Goal: Book appointment/travel/reservation

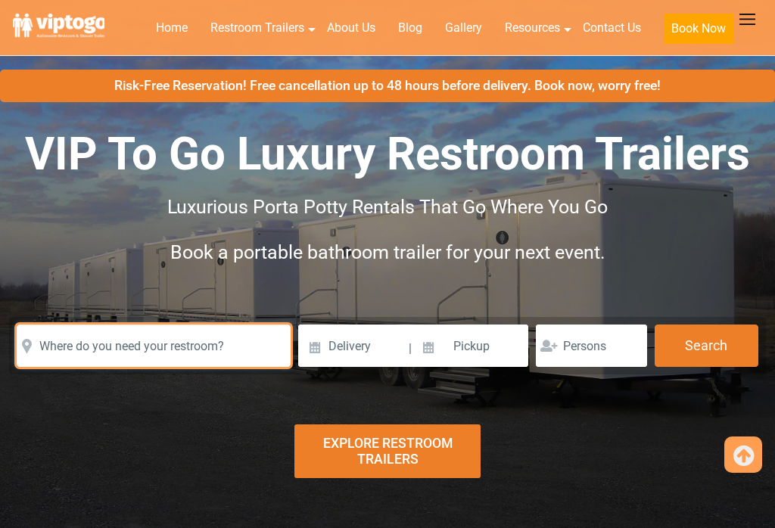
click at [67, 325] on input "text" at bounding box center [154, 346] width 274 height 42
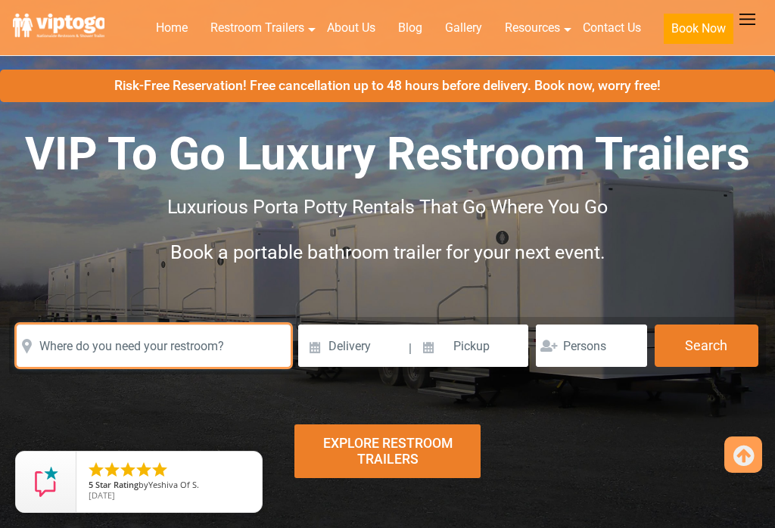
click at [52, 325] on input "text" at bounding box center [154, 346] width 274 height 42
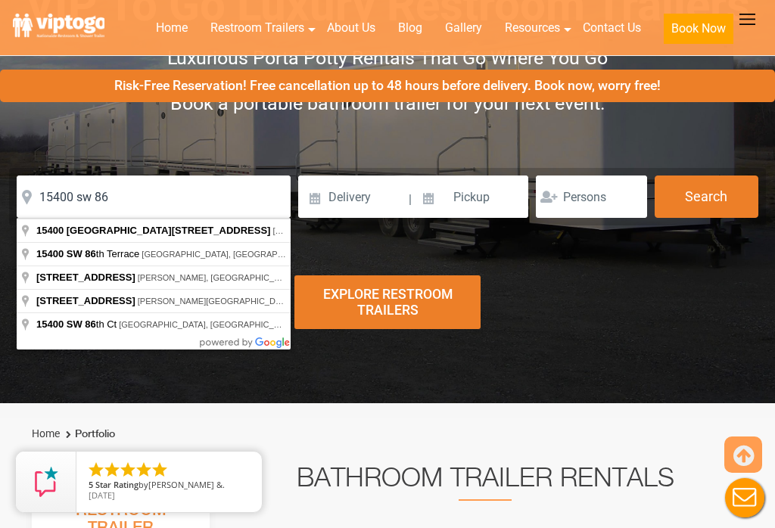
type input "[STREET_ADDRESS]"
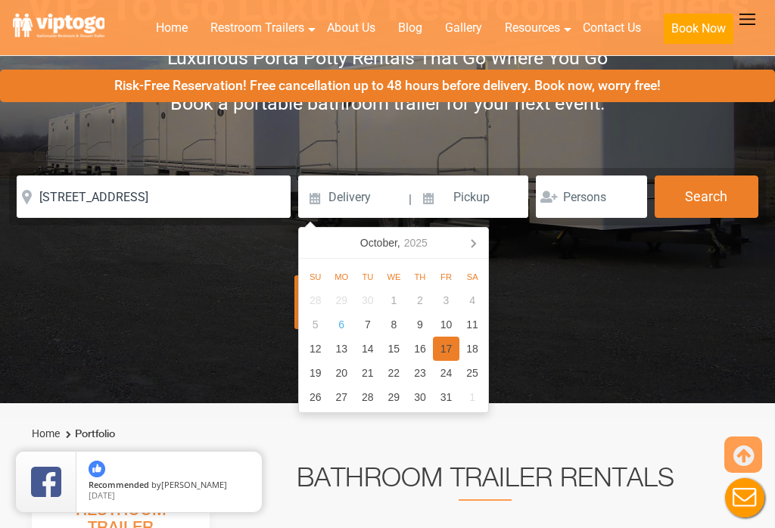
click at [443, 355] on div "17" at bounding box center [446, 349] width 26 height 24
type input "[DATE]"
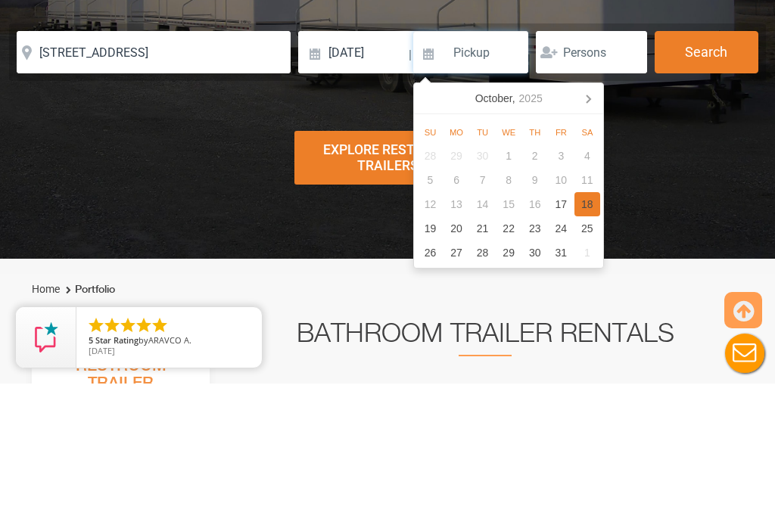
click at [592, 337] on div "18" at bounding box center [587, 349] width 26 height 24
type input "[DATE]"
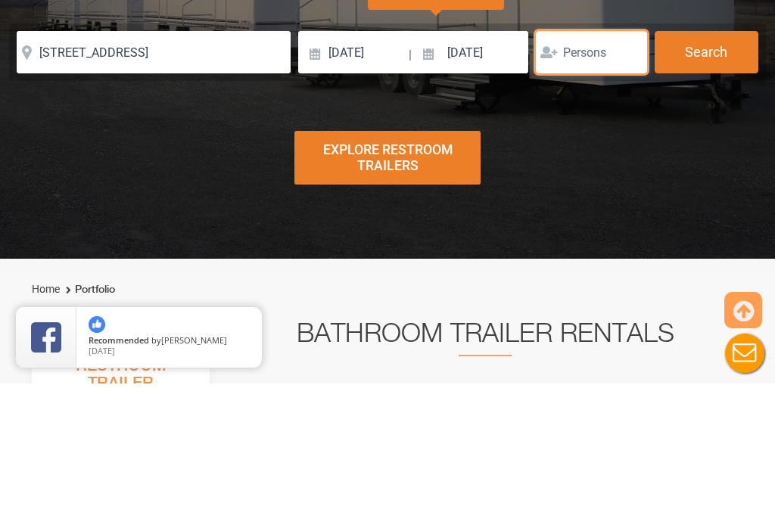
click at [611, 176] on input "number" at bounding box center [591, 197] width 111 height 42
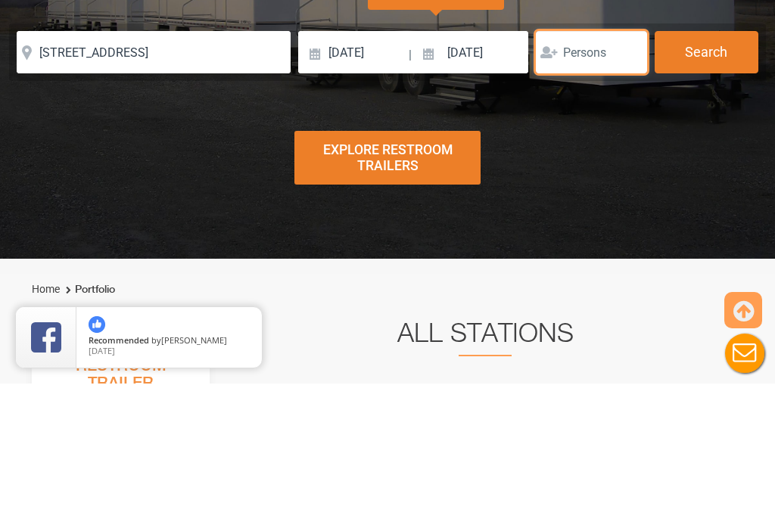
click at [614, 176] on input "number" at bounding box center [591, 197] width 111 height 42
type input "70"
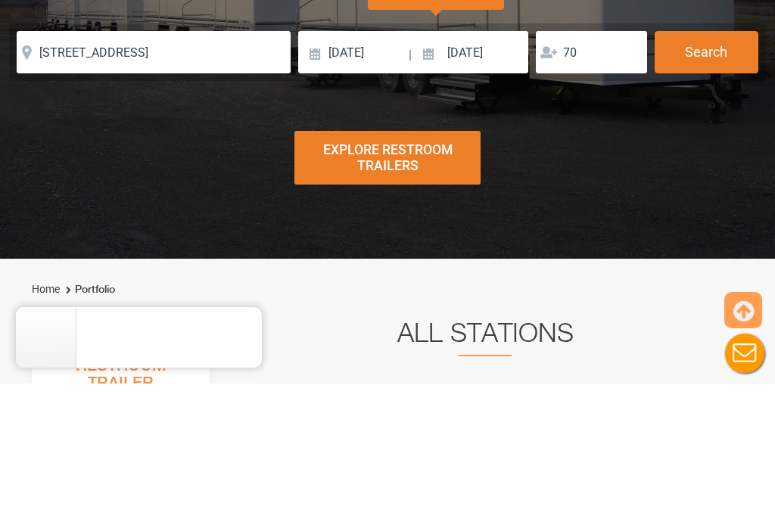
click at [717, 176] on button "Search" at bounding box center [706, 197] width 104 height 42
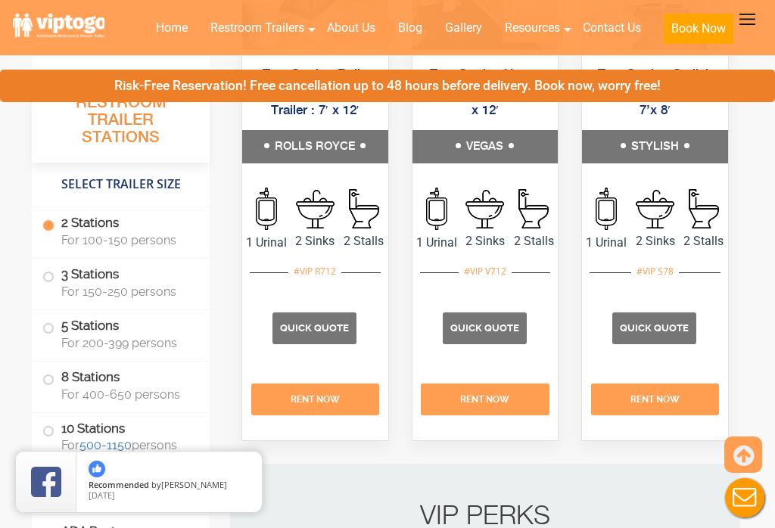
scroll to position [963, 0]
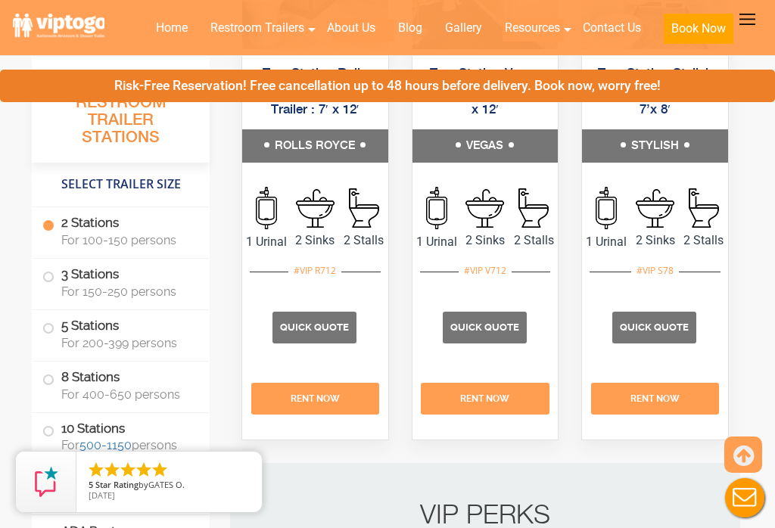
click at [660, 333] on span "Quick Quote" at bounding box center [654, 327] width 69 height 11
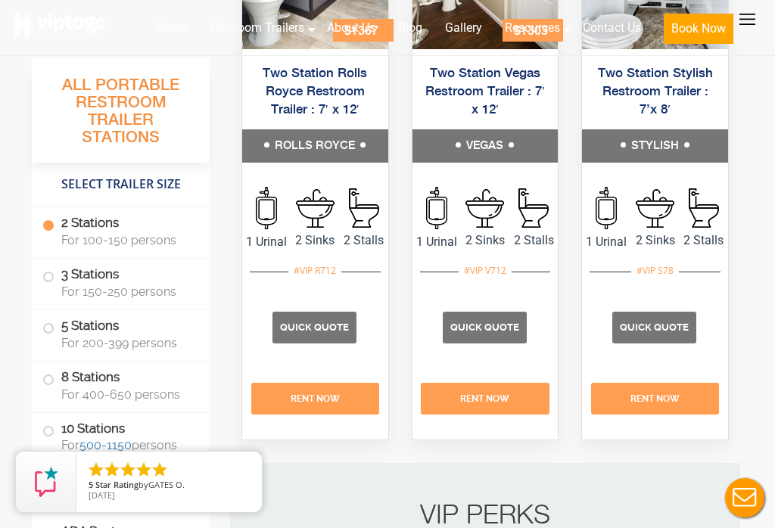
scroll to position [986, 0]
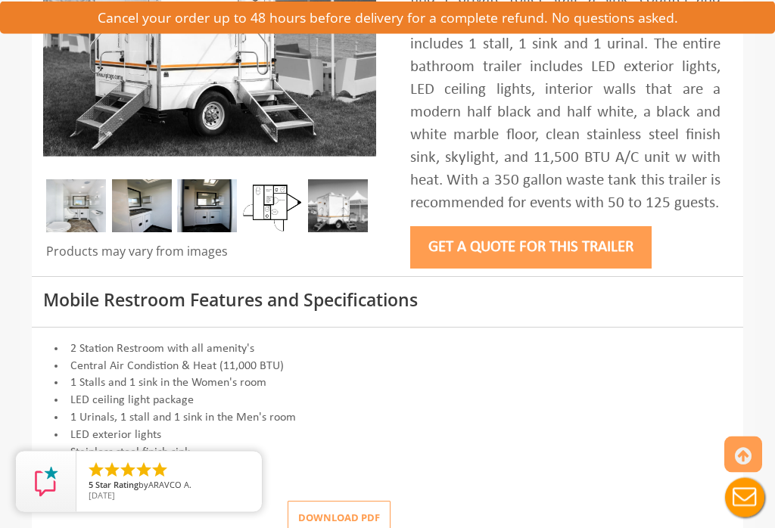
scroll to position [381, 0]
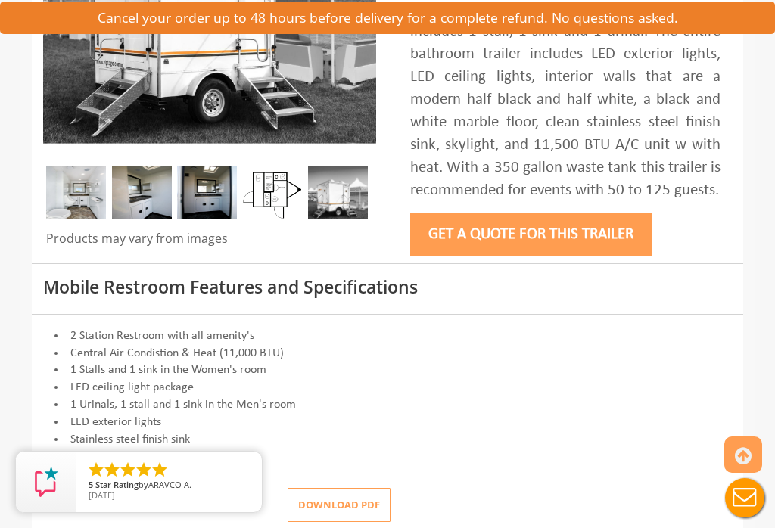
click at [608, 252] on button "Get a Quote for this Trailer" at bounding box center [530, 234] width 241 height 42
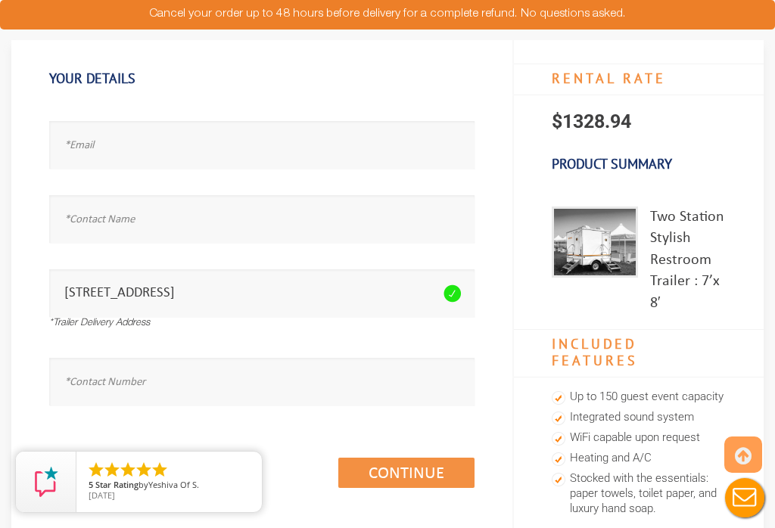
scroll to position [111, 0]
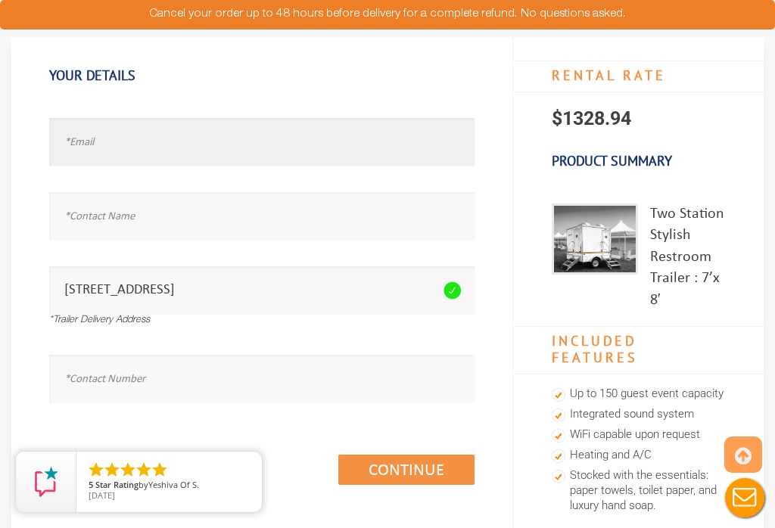
click at [88, 148] on input "text" at bounding box center [261, 142] width 425 height 48
type input "joe0320@bellsouth.net"
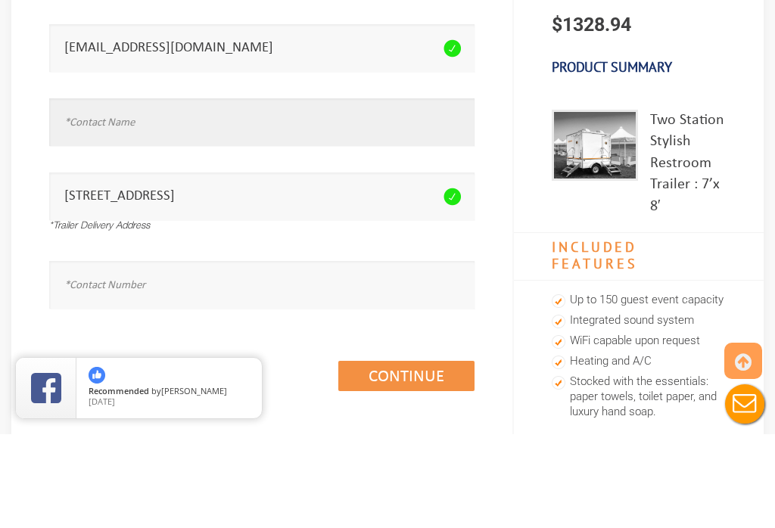
type input "Johaneres Rodriguez"
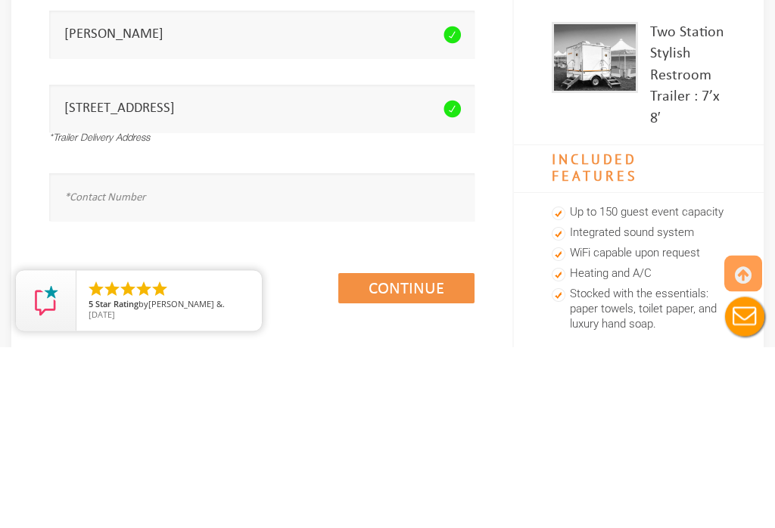
click at [79, 247] on div "Please fill the required field. 15400 Southwest 86 Avenue, Palmetto Bay, FL, US…" at bounding box center [261, 291] width 425 height 89
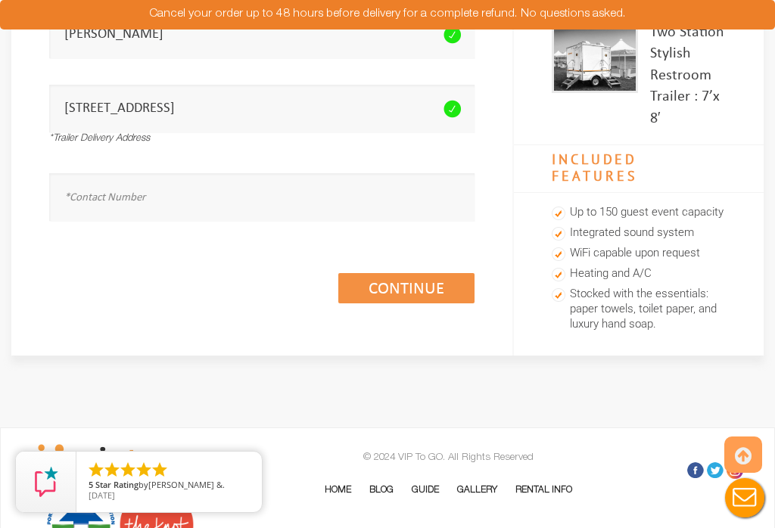
click at [284, 105] on input "[STREET_ADDRESS]" at bounding box center [261, 109] width 425 height 48
click at [449, 106] on icon at bounding box center [451, 109] width 17 height 18
click at [222, 104] on input "[STREET_ADDRESS]" at bounding box center [261, 109] width 425 height 48
click at [210, 102] on input "[STREET_ADDRESS]" at bounding box center [261, 109] width 425 height 48
click at [206, 155] on div "Phone number seems invalid." at bounding box center [261, 191] width 425 height 74
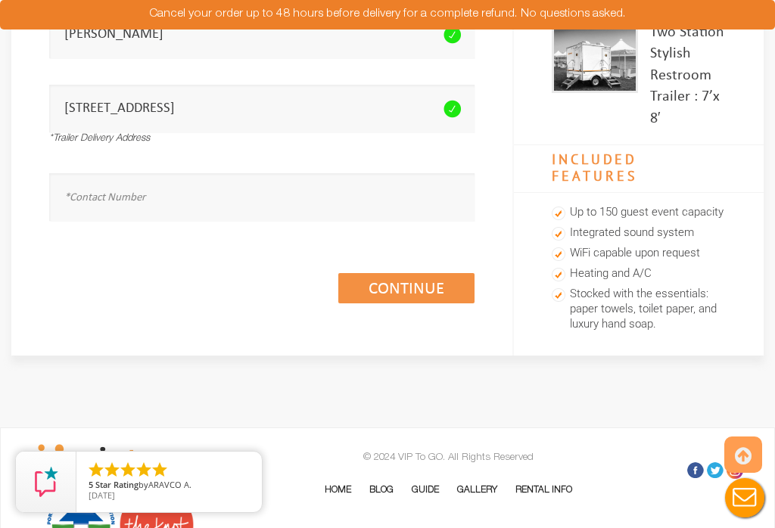
click at [173, 168] on div "Phone number seems invalid." at bounding box center [261, 191] width 425 height 74
click at [424, 287] on link "Continue (1/3)" at bounding box center [406, 288] width 136 height 30
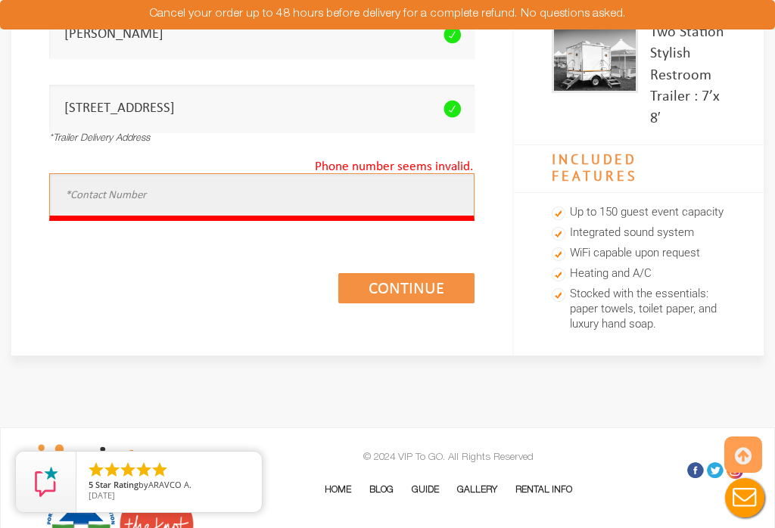
click at [79, 194] on input "text" at bounding box center [261, 197] width 425 height 48
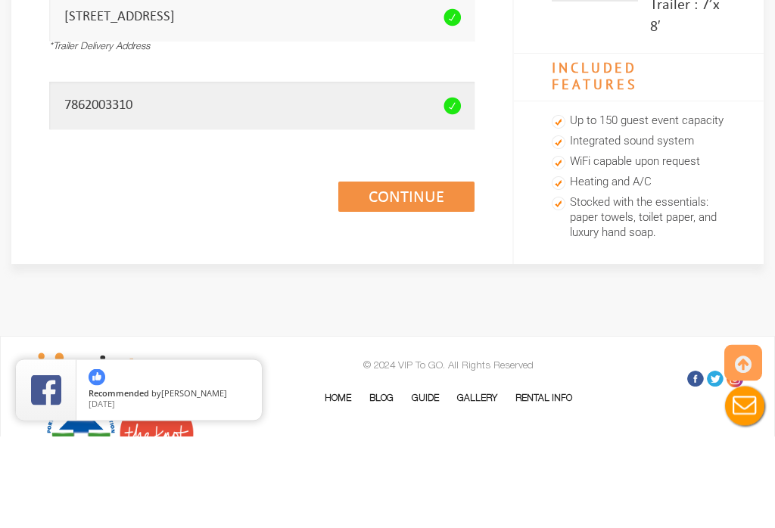
type input "7862003310"
click at [443, 274] on link "Continue (1/3)" at bounding box center [406, 289] width 136 height 30
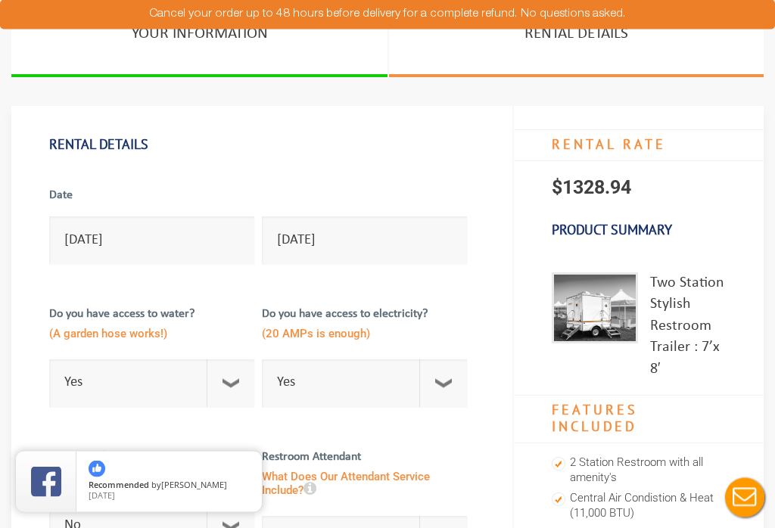
scroll to position [62, 0]
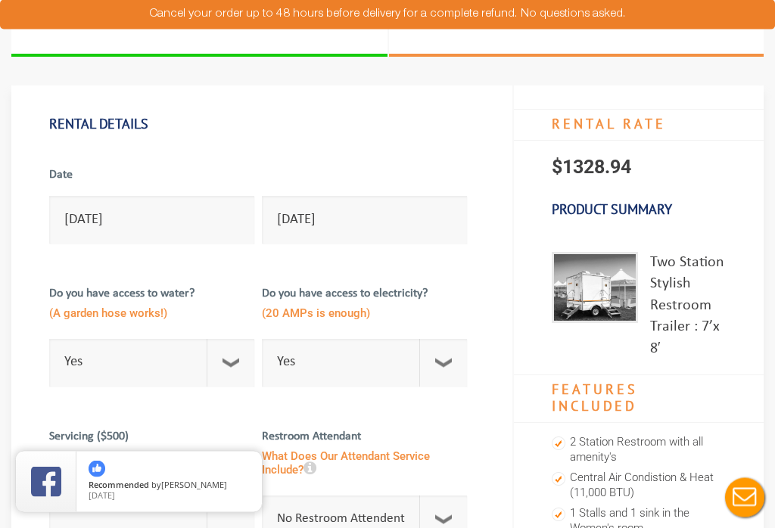
click at [64, 176] on label "Date" at bounding box center [151, 180] width 205 height 26
click at [64, 222] on input "[DATE]" at bounding box center [151, 221] width 205 height 48
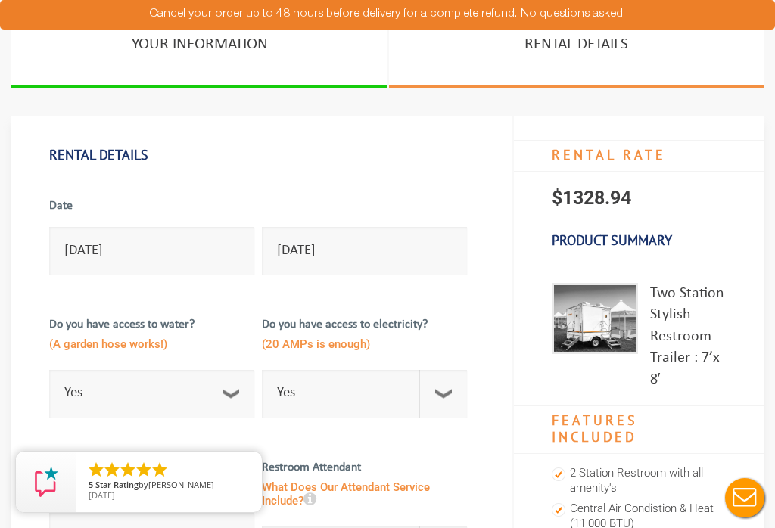
scroll to position [0, 0]
